Goal: Information Seeking & Learning: Learn about a topic

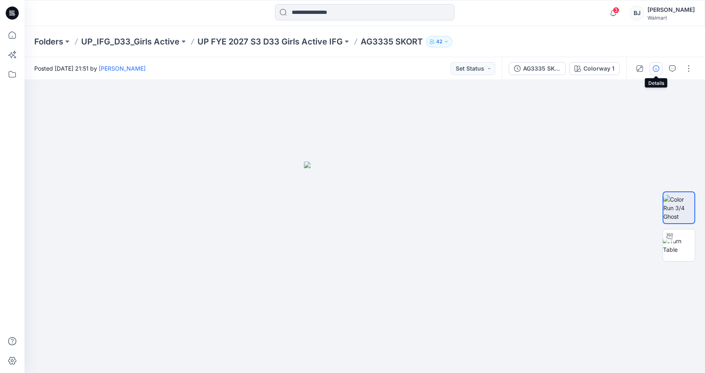
click at [655, 68] on icon "button" at bounding box center [656, 68] width 7 height 7
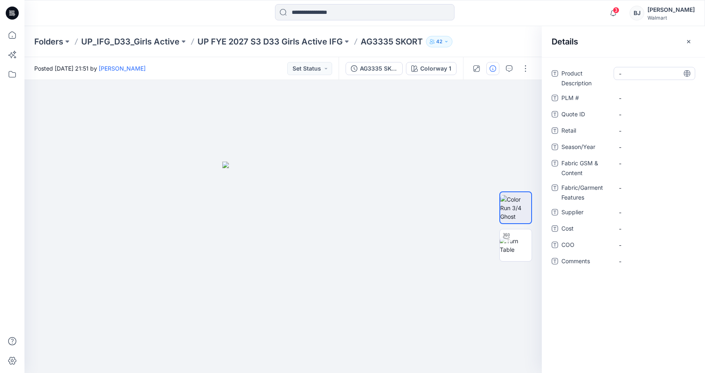
click at [639, 69] on Description "-" at bounding box center [654, 73] width 71 height 9
type textarea "*****"
click at [629, 143] on span "-" at bounding box center [654, 147] width 71 height 9
type textarea "**********"
click at [627, 165] on Content "-" at bounding box center [654, 163] width 71 height 9
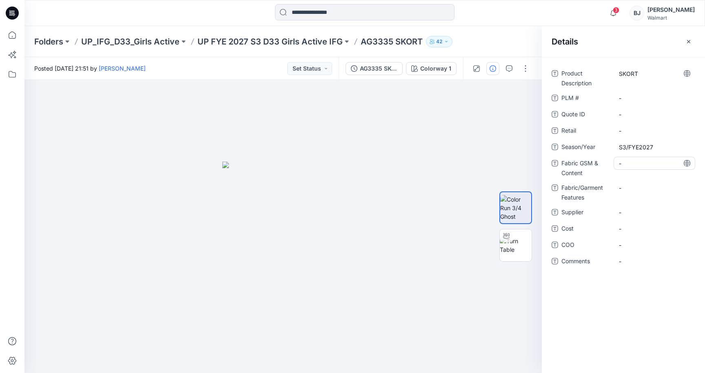
click at [629, 160] on Content "-" at bounding box center [654, 163] width 71 height 9
type textarea "**********"
click at [633, 194] on Features "-" at bounding box center [654, 193] width 71 height 9
click at [637, 214] on span "-" at bounding box center [654, 218] width 71 height 9
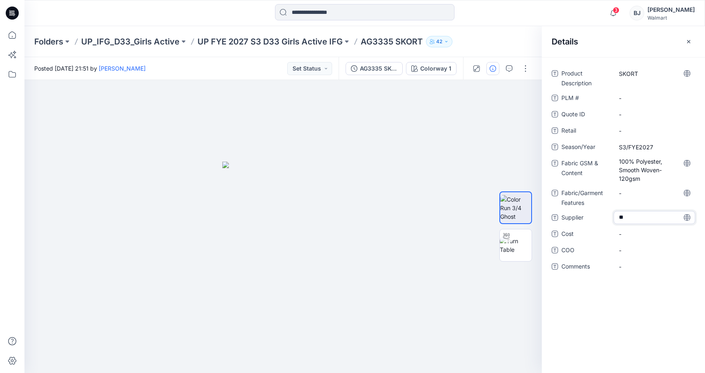
type textarea "***"
click at [507, 242] on div at bounding box center [506, 235] width 13 height 13
drag, startPoint x: 336, startPoint y: 264, endPoint x: 336, endPoint y: 258, distance: 5.7
click at [336, 258] on img at bounding box center [283, 168] width 518 height 412
drag, startPoint x: 273, startPoint y: 347, endPoint x: 85, endPoint y: 340, distance: 187.9
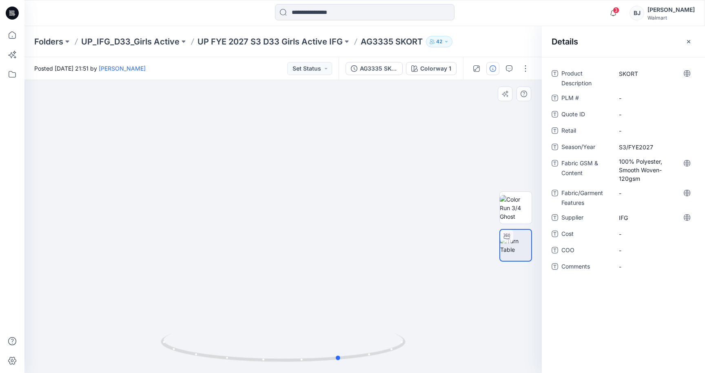
click at [85, 340] on div at bounding box center [283, 226] width 518 height 293
drag, startPoint x: 289, startPoint y: 347, endPoint x: 250, endPoint y: 342, distance: 39.5
click at [250, 342] on icon at bounding box center [284, 349] width 247 height 31
drag, startPoint x: 291, startPoint y: 347, endPoint x: 281, endPoint y: 336, distance: 14.4
click at [281, 336] on icon at bounding box center [284, 349] width 247 height 31
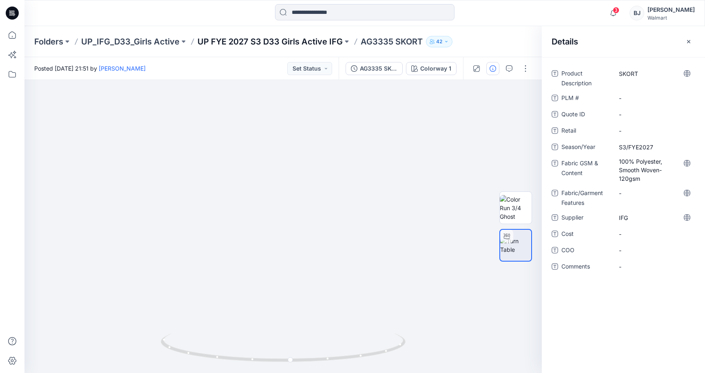
click at [275, 40] on p "UP FYE 2027 S3 D33 Girls Active IFG" at bounding box center [270, 41] width 145 height 11
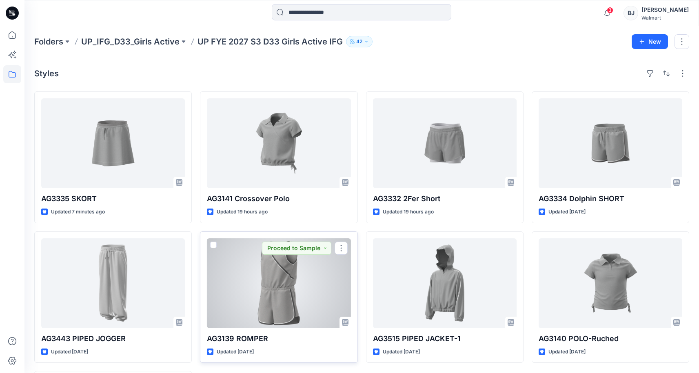
click at [269, 286] on div at bounding box center [279, 283] width 144 height 90
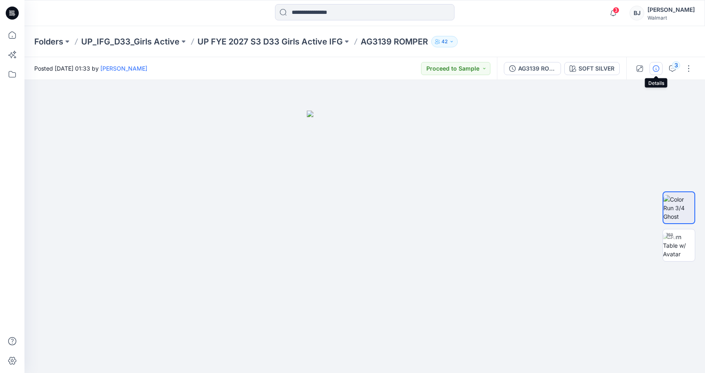
click at [654, 69] on icon "button" at bounding box center [656, 68] width 7 height 7
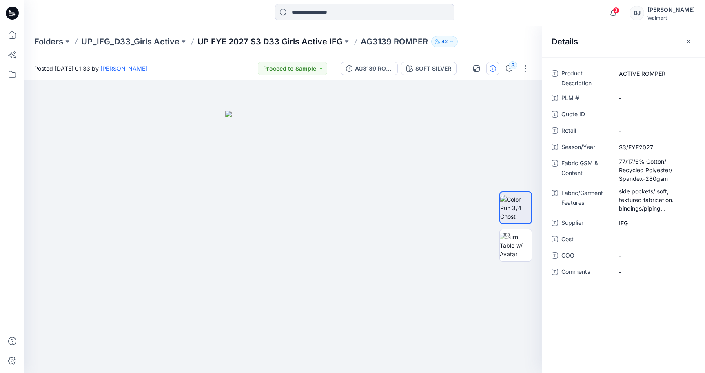
click at [314, 40] on p "UP FYE 2027 S3 D33 Girls Active IFG" at bounding box center [270, 41] width 145 height 11
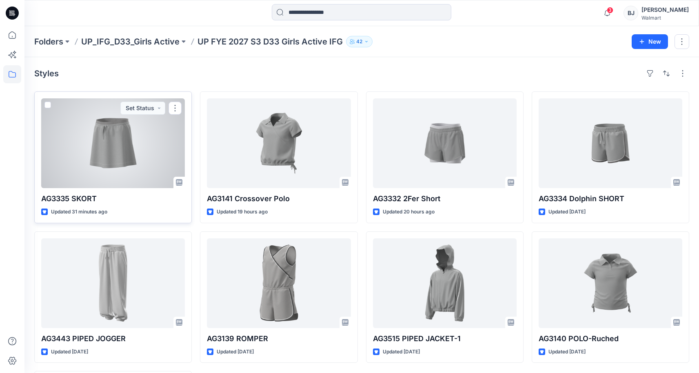
click at [139, 150] on div at bounding box center [113, 143] width 144 height 90
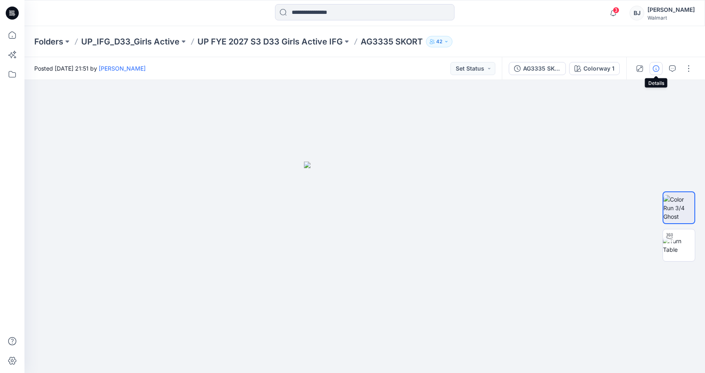
click at [656, 67] on icon "button" at bounding box center [656, 68] width 7 height 7
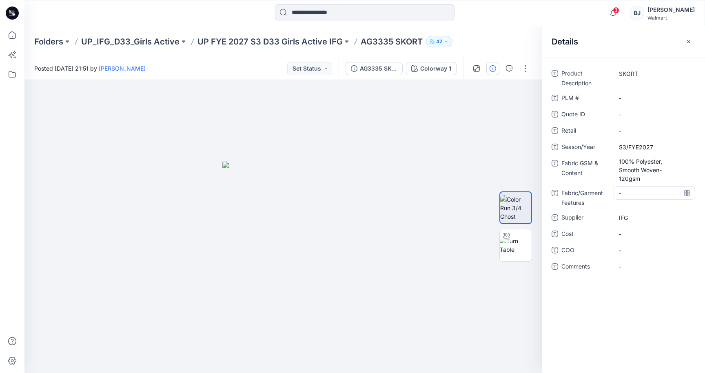
click at [629, 191] on Features "-" at bounding box center [654, 193] width 71 height 9
type textarea "*"
type textarea "**********"
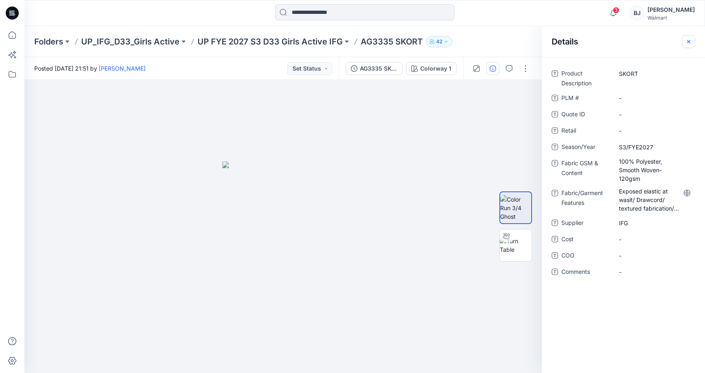
click at [687, 40] on icon "button" at bounding box center [689, 41] width 7 height 7
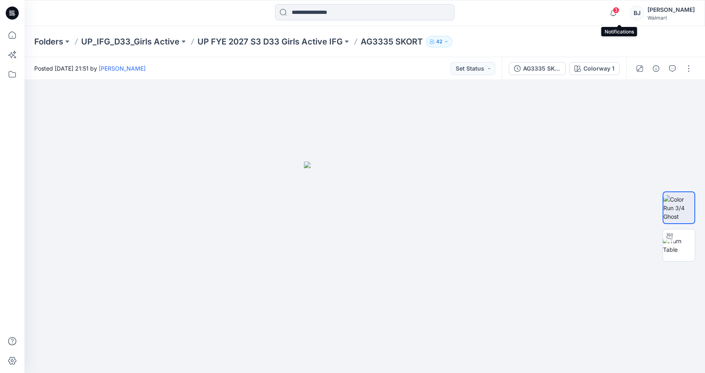
click at [620, 10] on span "3" at bounding box center [616, 10] width 7 height 7
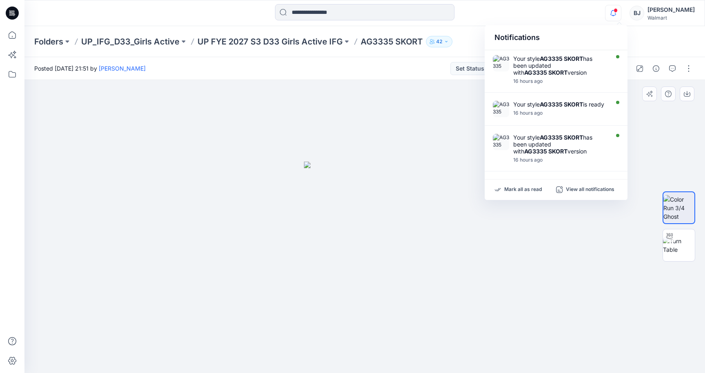
click at [442, 115] on div at bounding box center [364, 226] width 681 height 293
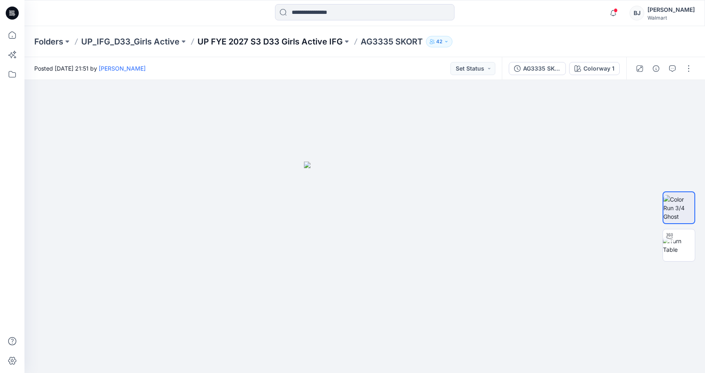
click at [329, 41] on p "UP FYE 2027 S3 D33 Girls Active IFG" at bounding box center [270, 41] width 145 height 11
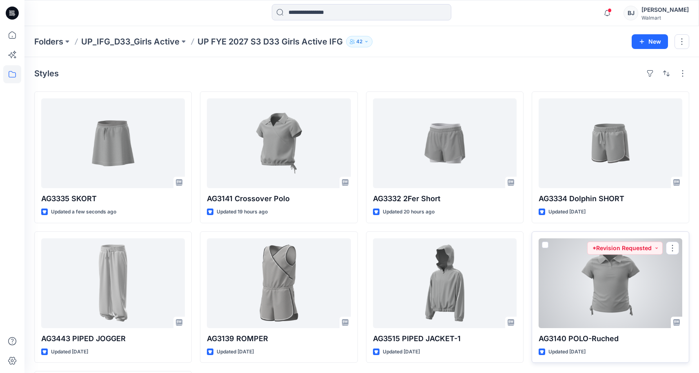
click at [608, 278] on div at bounding box center [611, 283] width 144 height 90
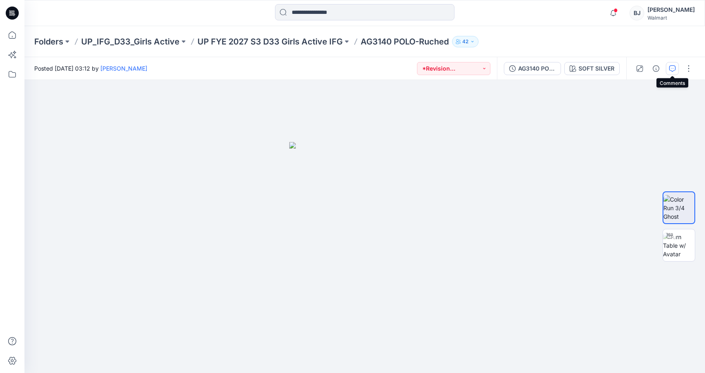
click at [672, 66] on icon "button" at bounding box center [673, 68] width 7 height 7
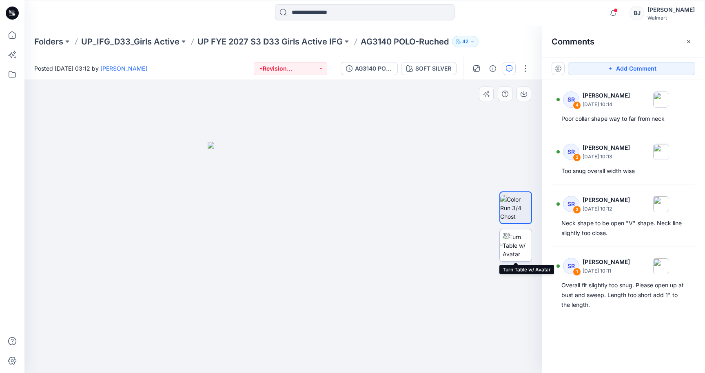
click at [517, 241] on img at bounding box center [517, 246] width 29 height 26
